Goal: Task Accomplishment & Management: Complete application form

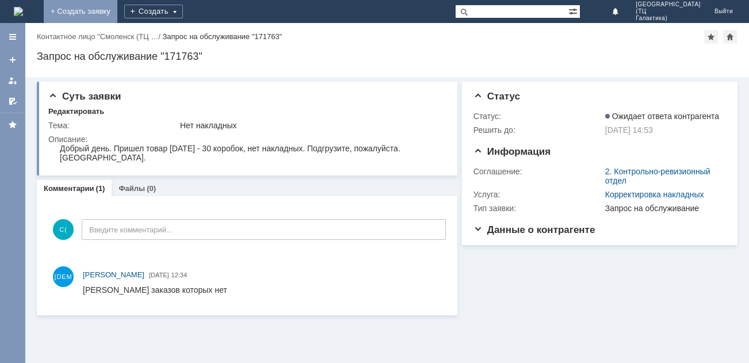
click at [117, 7] on link "+ Создать заявку" at bounding box center [81, 11] width 74 height 23
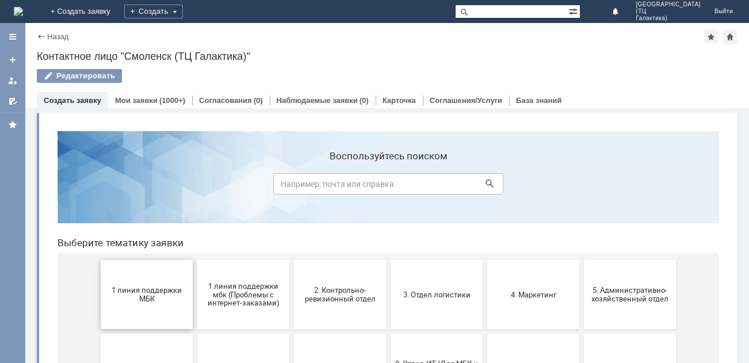
click at [162, 279] on button "1 линия поддержки МБК" at bounding box center [147, 294] width 92 height 69
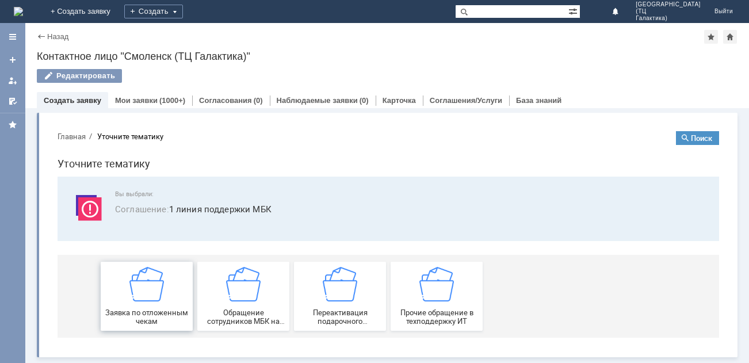
click at [170, 279] on div "Заявка по отложенным чекам" at bounding box center [146, 296] width 85 height 59
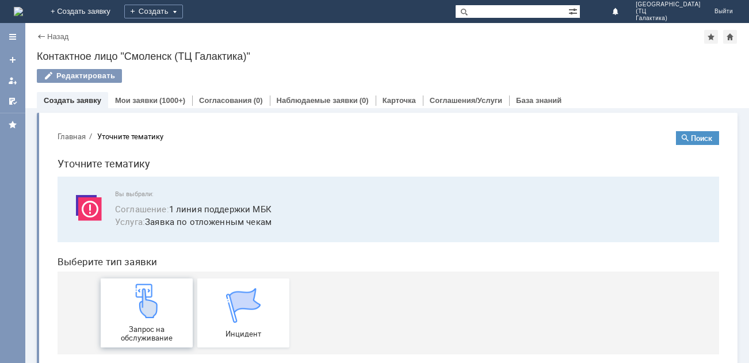
click at [167, 291] on div "Запрос на обслуживание" at bounding box center [146, 313] width 85 height 59
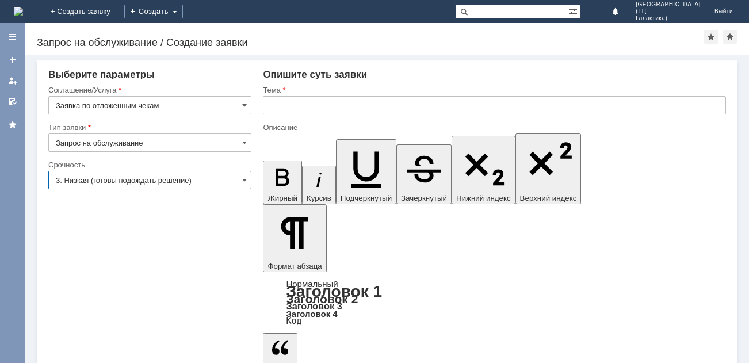
click at [241, 184] on input "3. Низкая (готовы подождать решение)" at bounding box center [149, 180] width 203 height 18
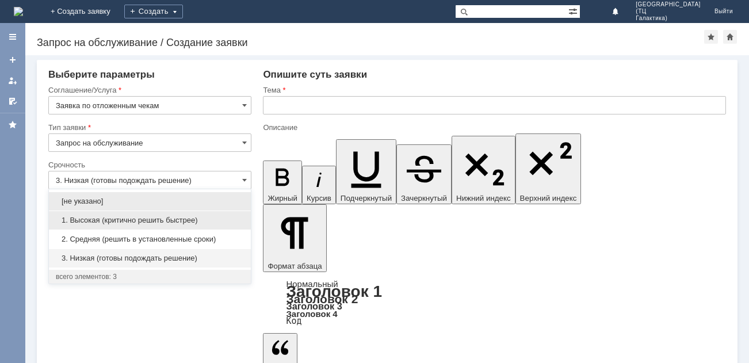
click at [127, 222] on span "1. Высокая (критично решить быстрее)" at bounding box center [150, 220] width 188 height 9
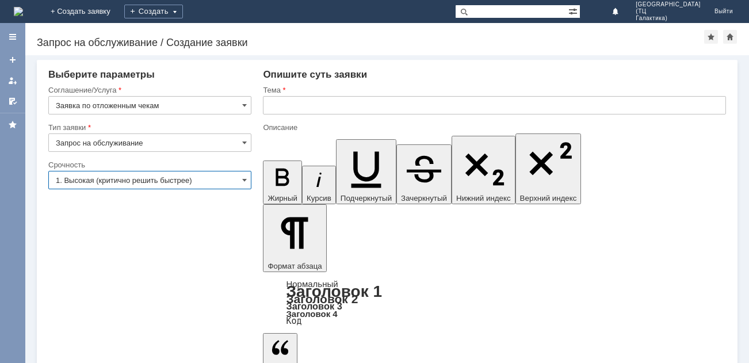
type input "1. Высокая (критично решить быстрее)"
drag, startPoint x: 277, startPoint y: 105, endPoint x: 288, endPoint y: 105, distance: 10.4
click at [280, 105] on input "text" at bounding box center [494, 105] width 463 height 18
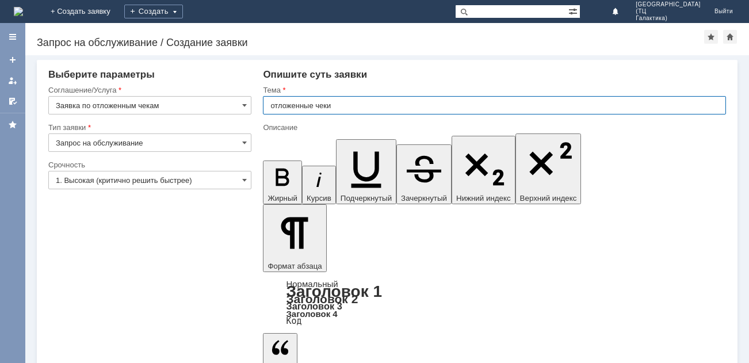
type input "отложенные чеки"
